Goal: Information Seeking & Learning: Learn about a topic

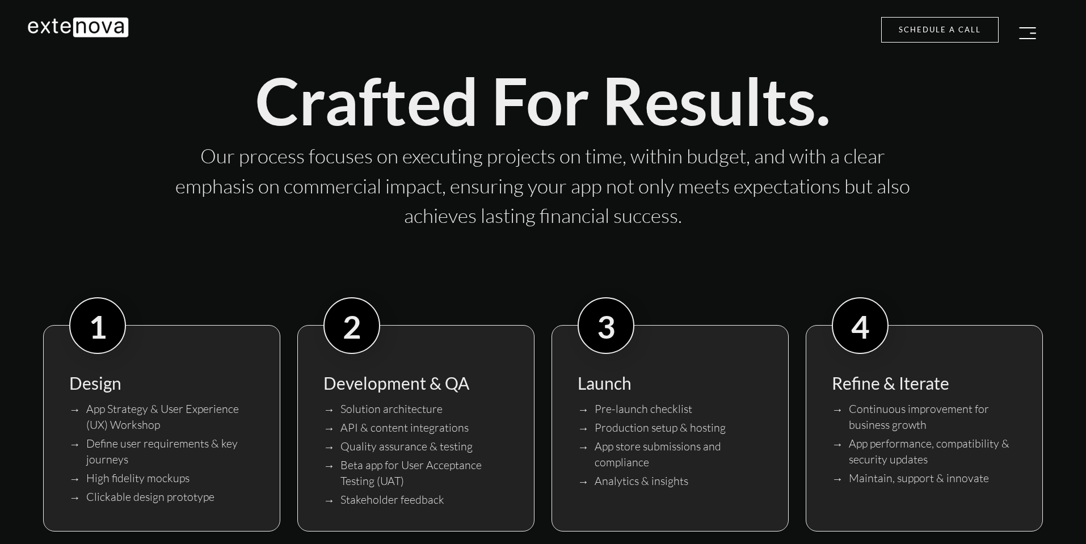
scroll to position [1498, 0]
click at [1019, 36] on img "button" at bounding box center [1027, 33] width 17 height 12
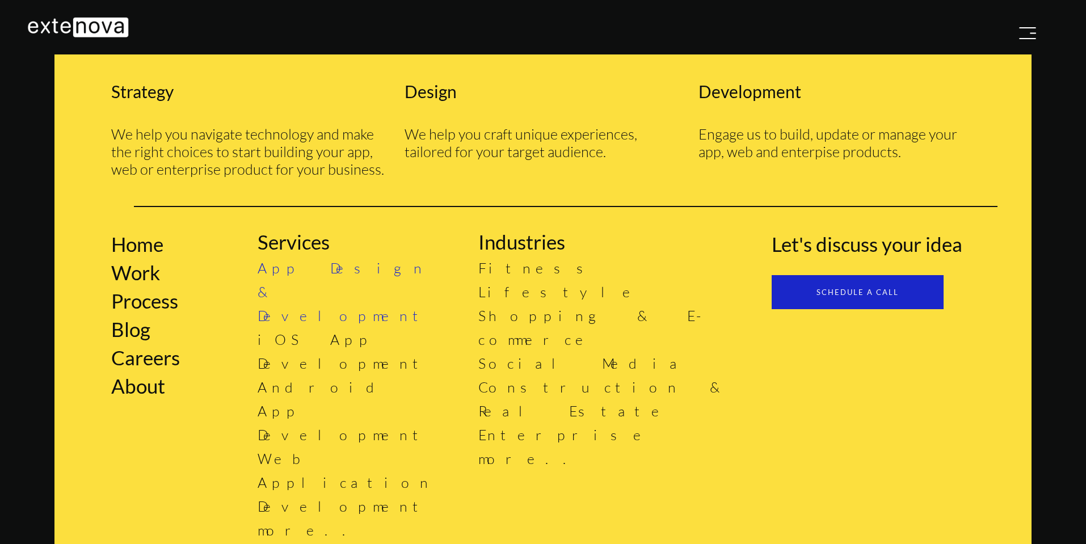
click at [270, 272] on link "App Design & Development" at bounding box center [344, 291] width 172 height 65
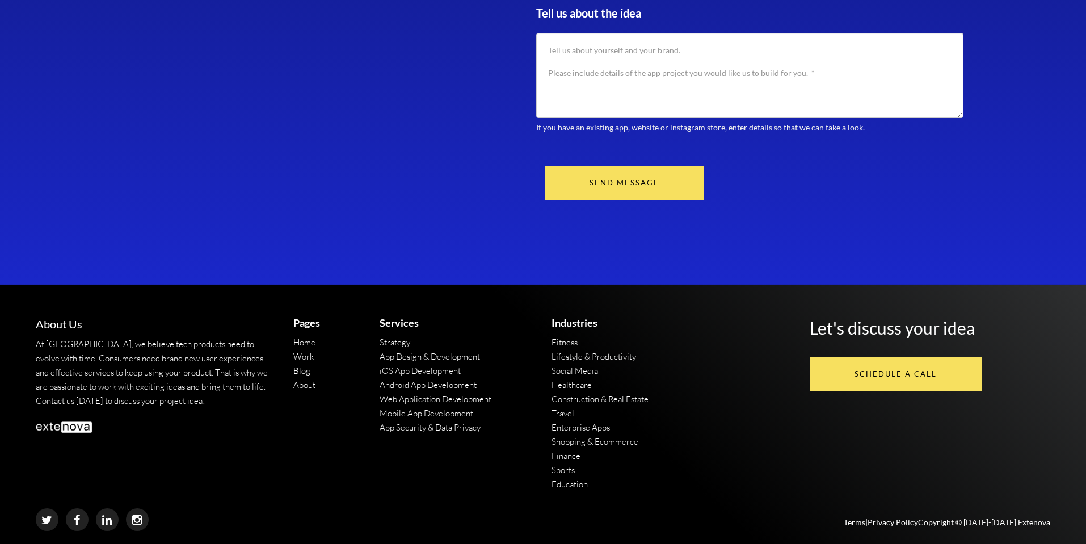
scroll to position [2744, 0]
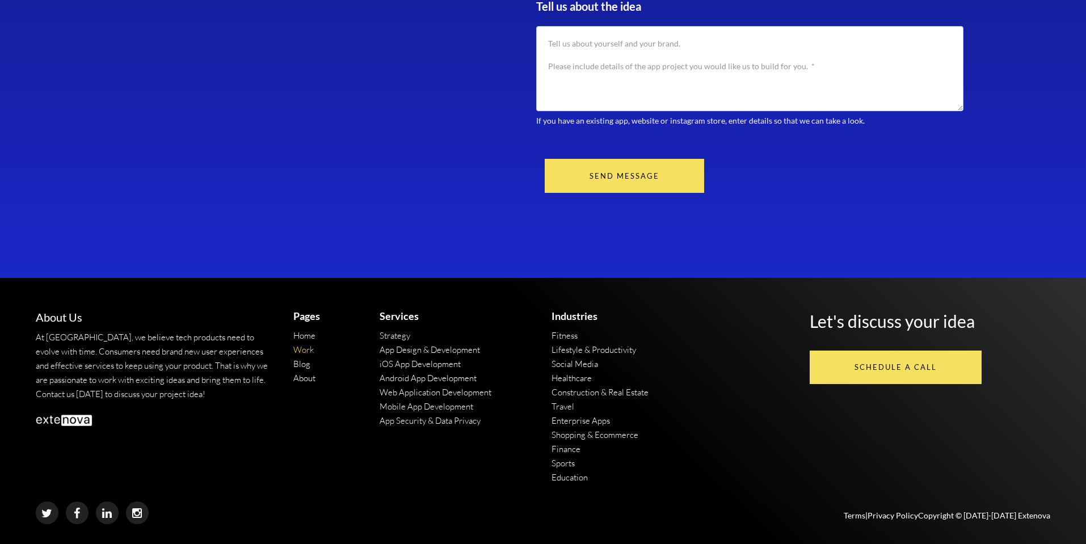
click at [302, 354] on link "Work" at bounding box center [303, 350] width 20 height 11
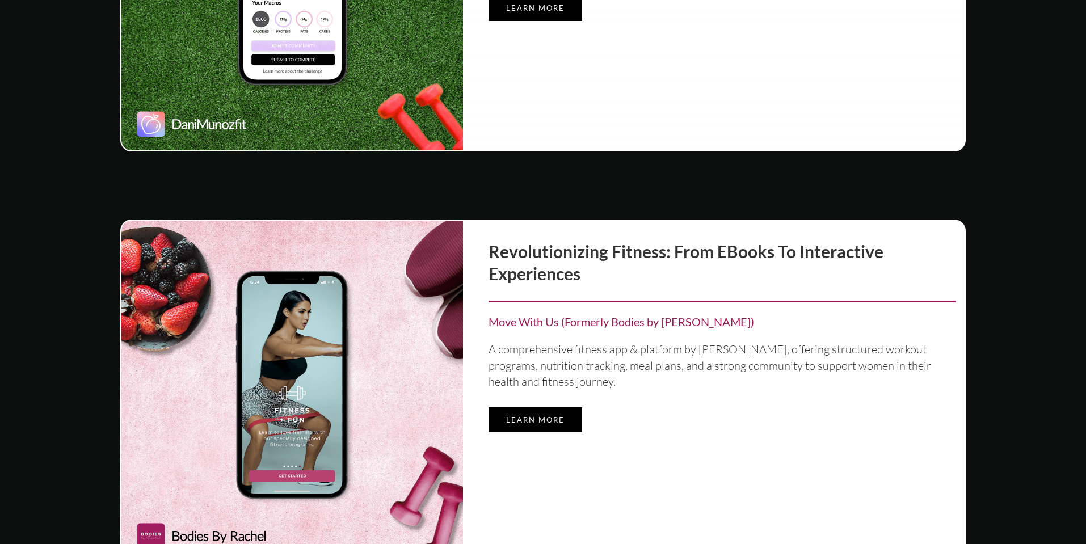
scroll to position [1907, 0]
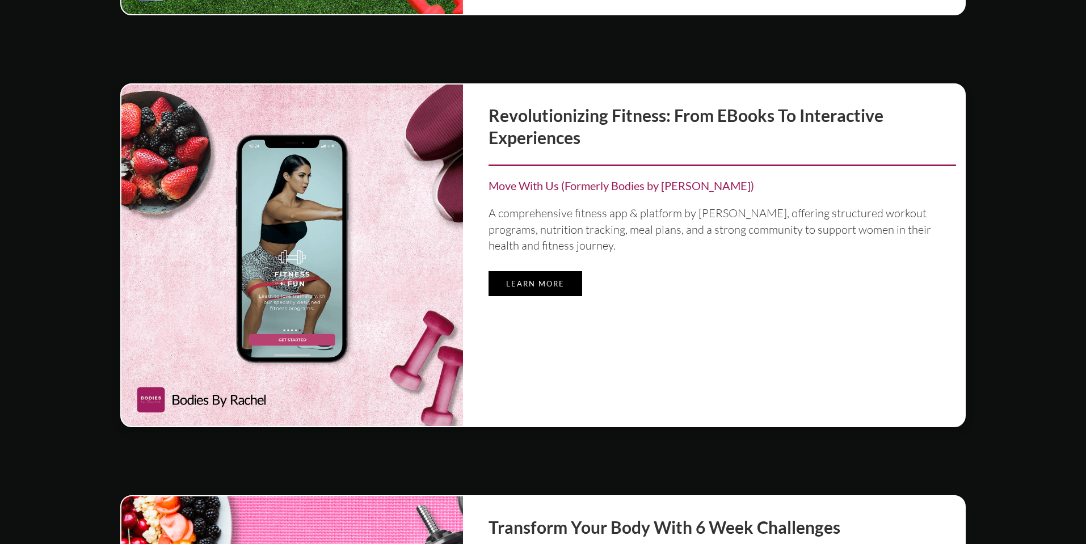
click at [662, 211] on div "A comprehensive fitness app & platform by [PERSON_NAME], offering structured wo…" at bounding box center [723, 229] width 468 height 49
drag, startPoint x: 483, startPoint y: 191, endPoint x: 560, endPoint y: 190, distance: 77.2
click at [560, 190] on div "Revolutionizing Fitness: From eBooks to Interactive Experiences Move With Us (F…" at bounding box center [723, 256] width 502 height 342
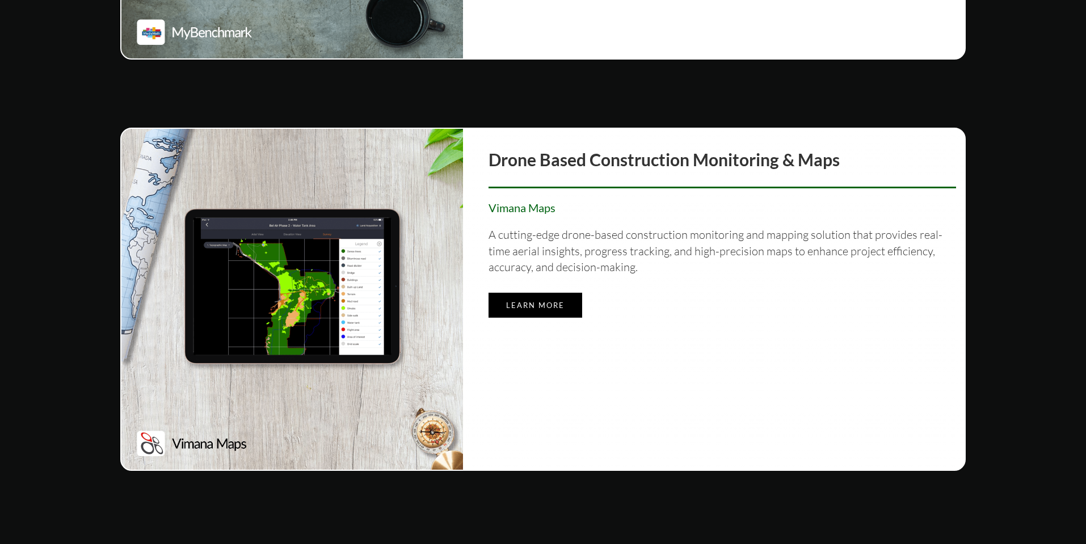
scroll to position [3610, 0]
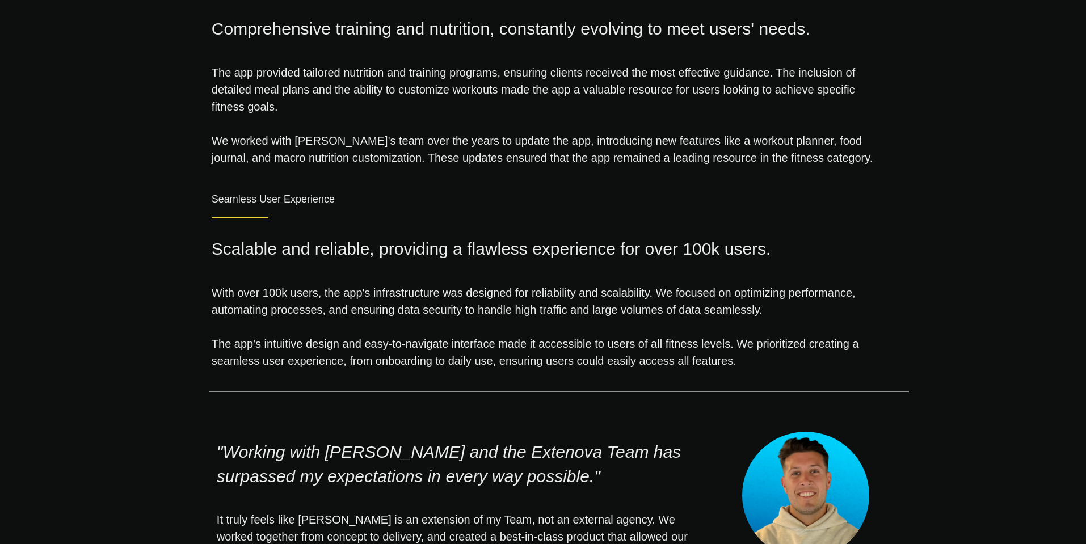
scroll to position [2724, 0]
